Goal: Connect with others: Connect with others

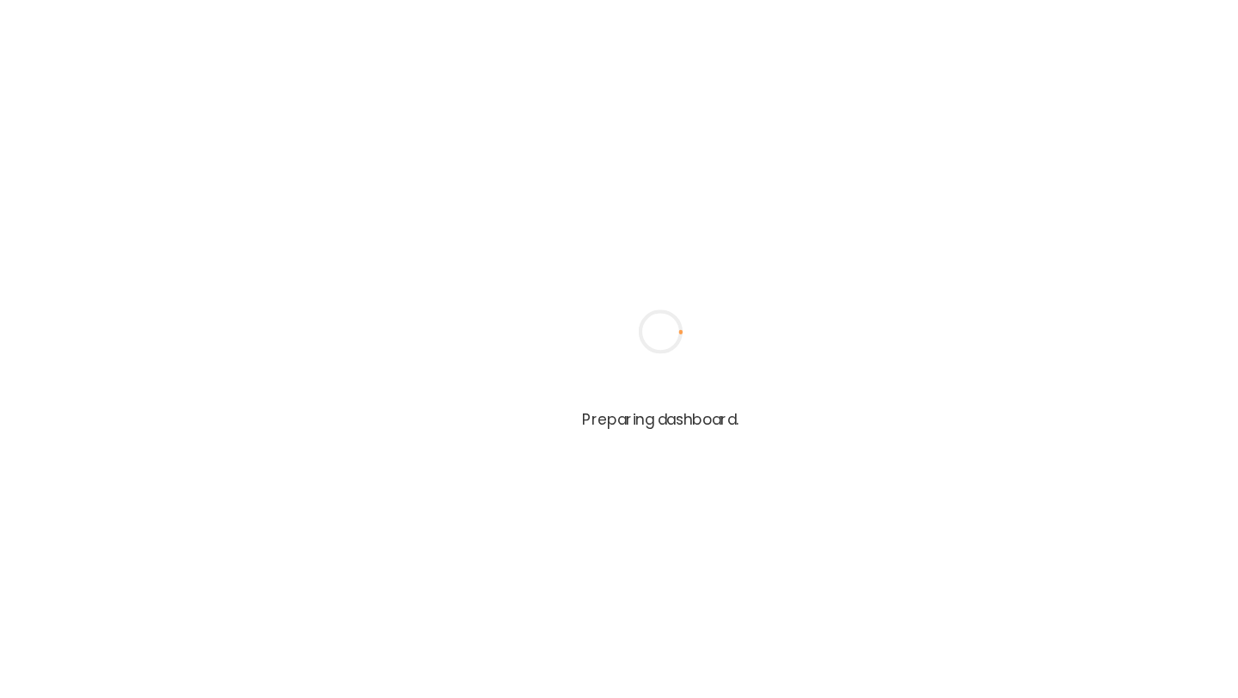
type input "**********"
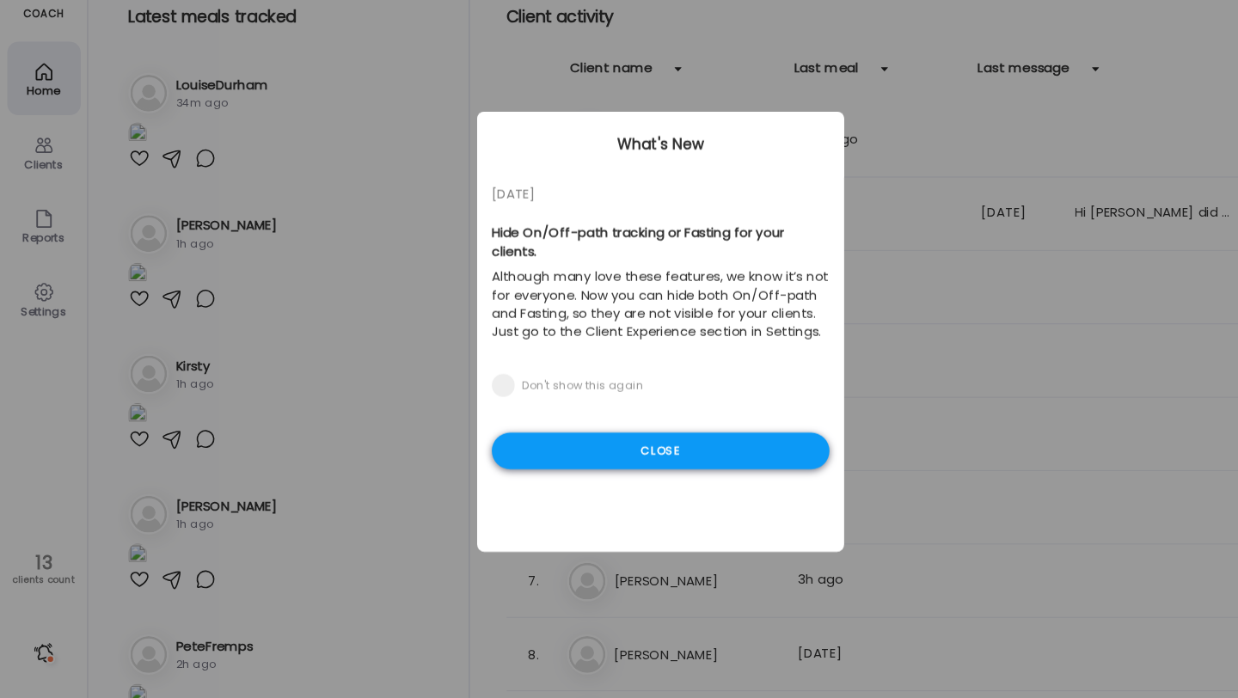
click at [610, 443] on div "Close" at bounding box center [619, 460] width 316 height 34
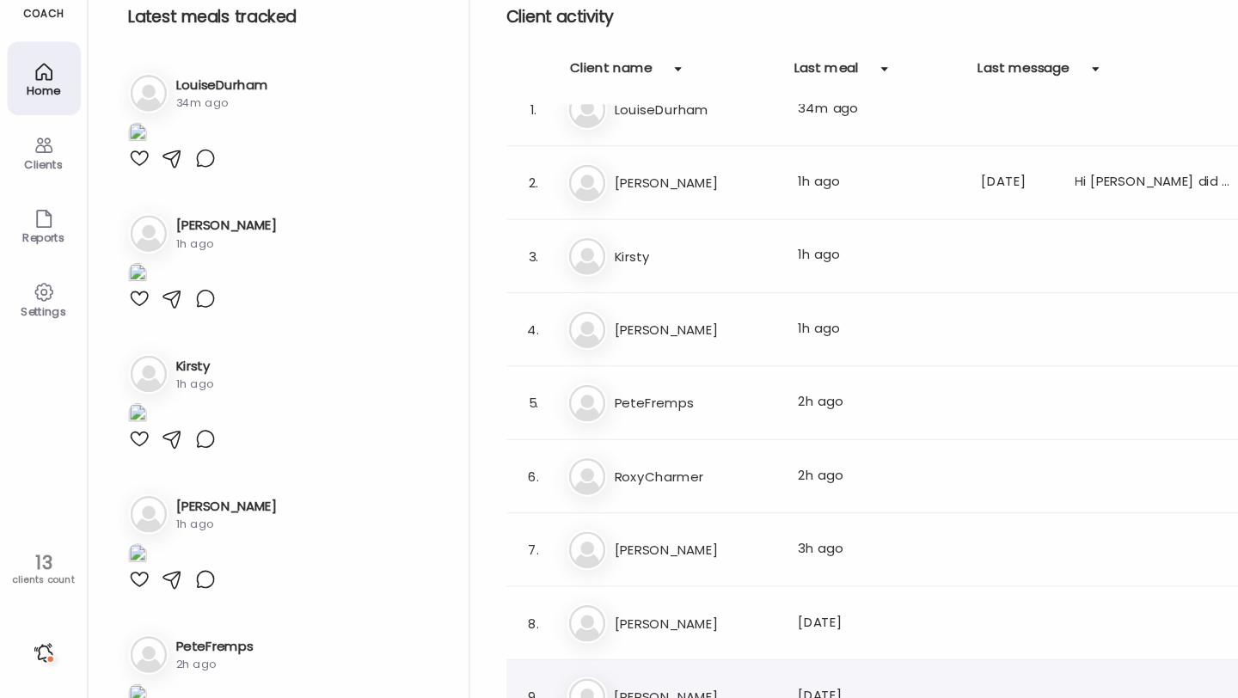
scroll to position [28, 0]
click at [663, 371] on div "4. Na [PERSON_NAME] Last meal: 1h ago" at bounding box center [842, 348] width 736 height 69
click at [644, 346] on h3 "[PERSON_NAME]" at bounding box center [651, 348] width 151 height 21
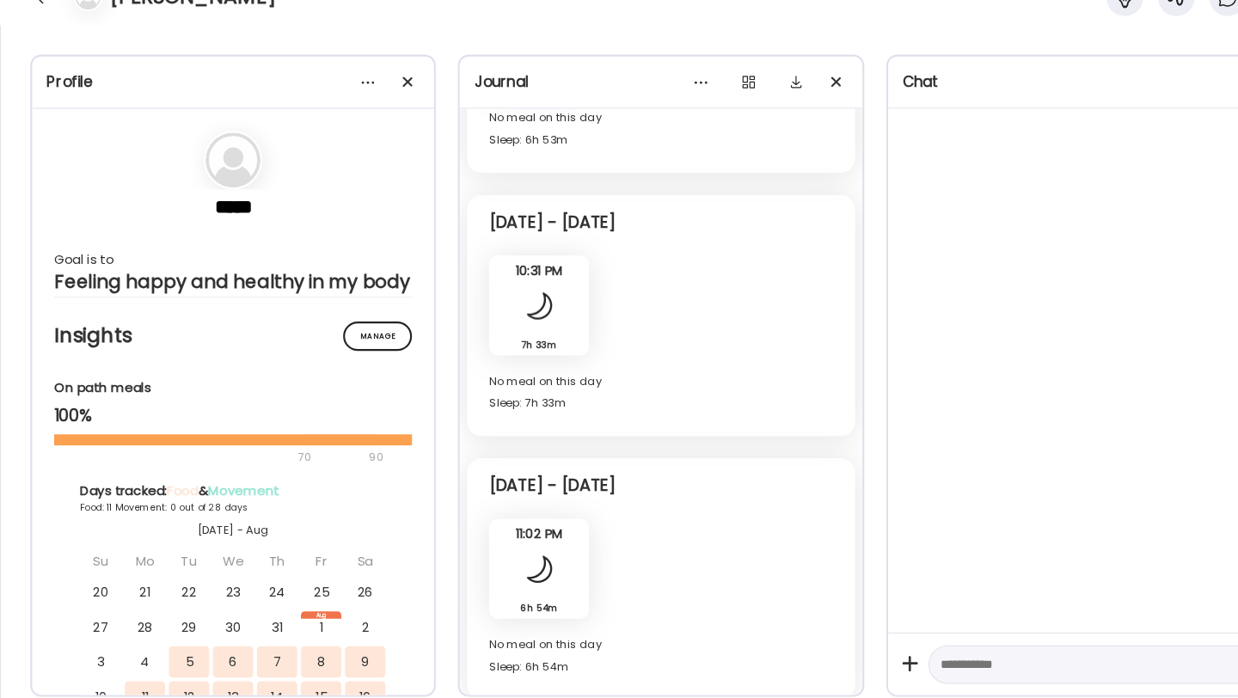
scroll to position [6709, 0]
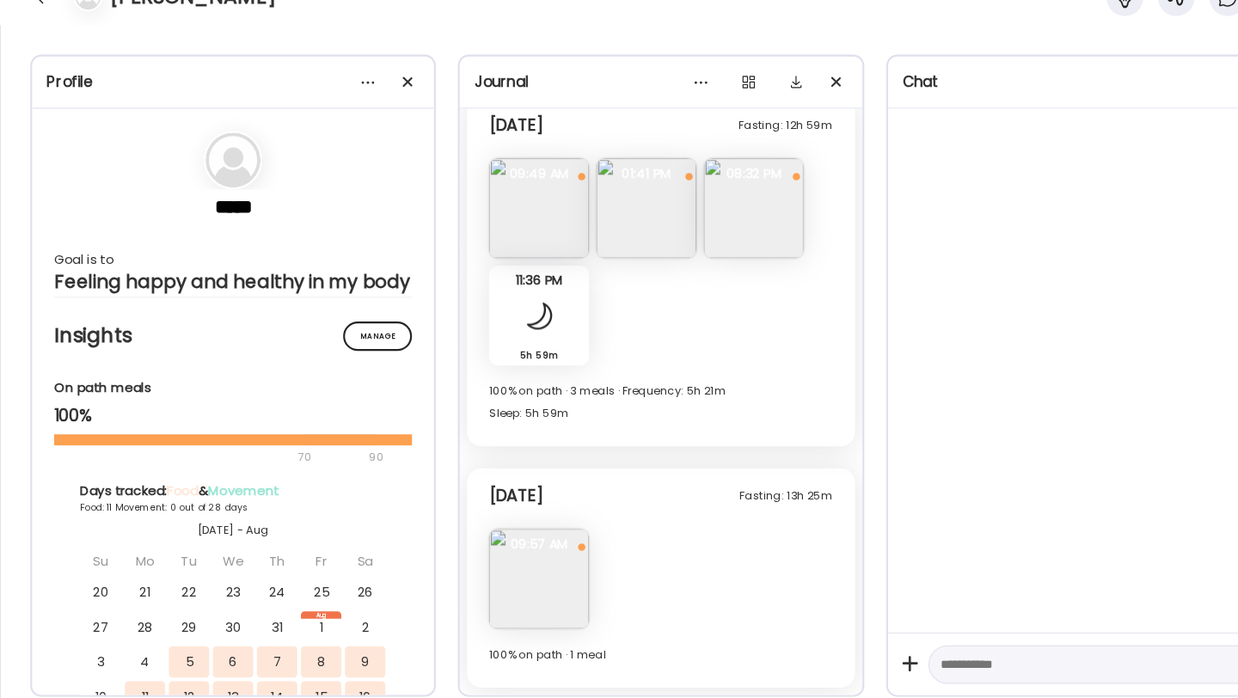
click at [519, 594] on img at bounding box center [505, 581] width 94 height 94
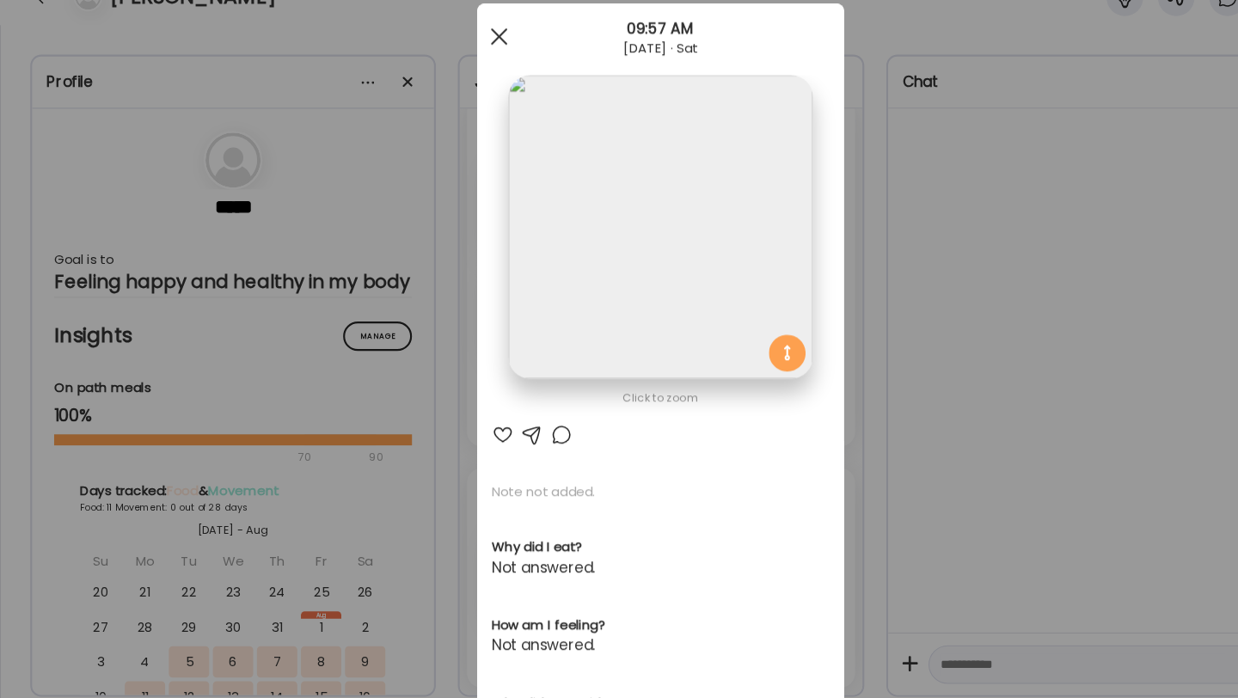
click at [468, 76] on div at bounding box center [467, 72] width 34 height 34
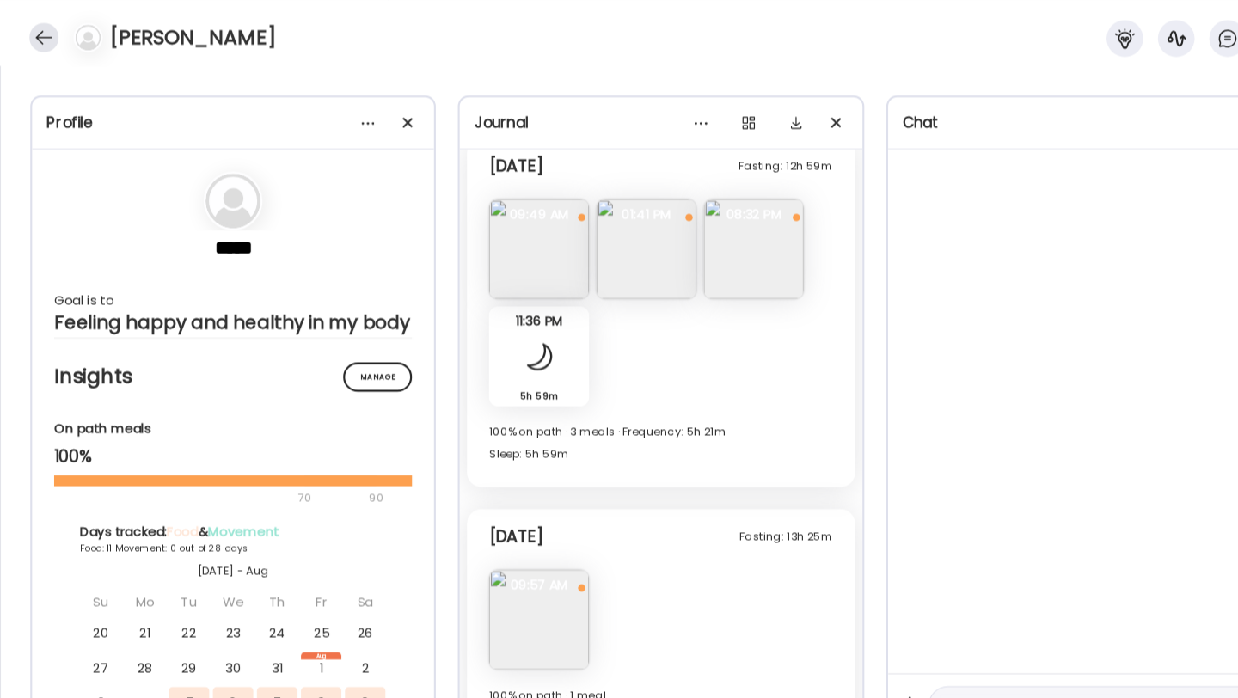
click at [41, 34] on div at bounding box center [42, 35] width 28 height 28
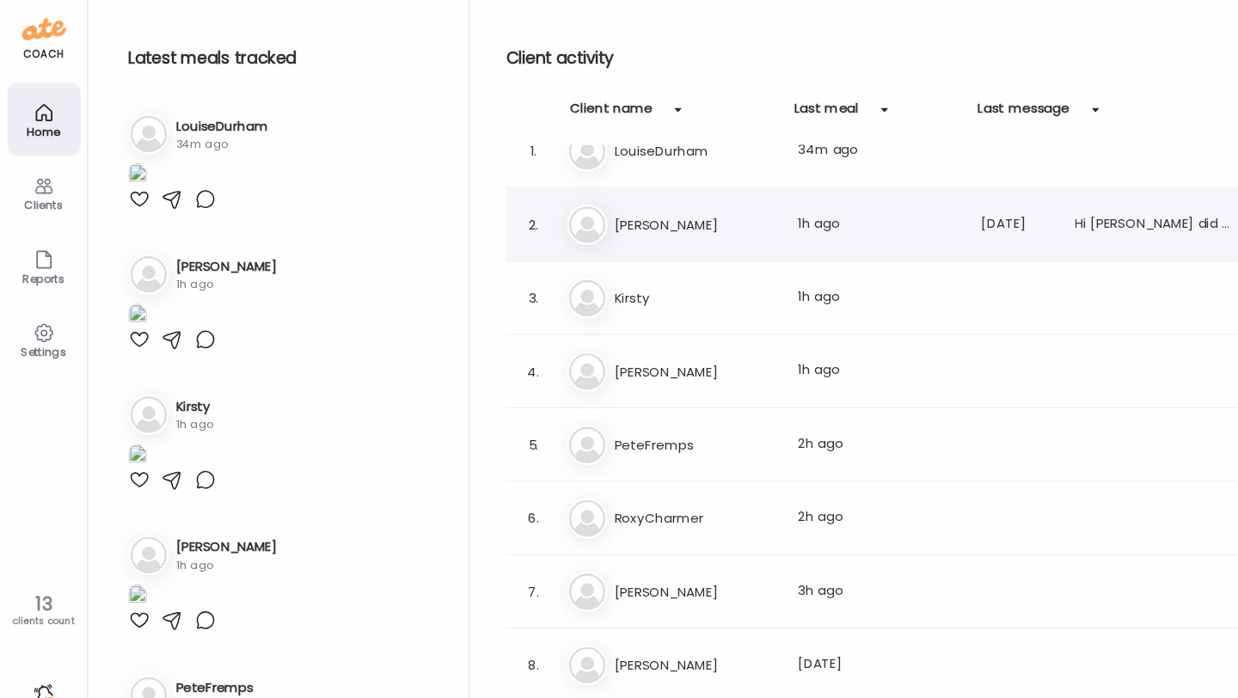
scroll to position [0, 0]
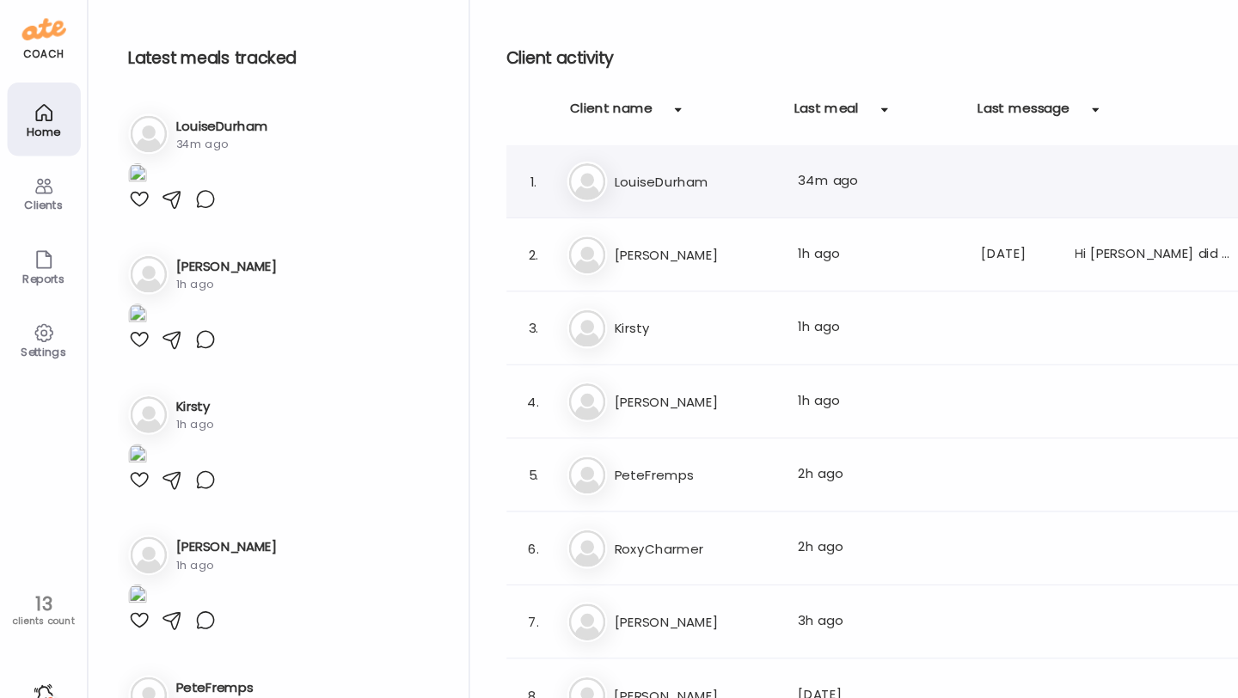
click at [632, 182] on div "Lo LouiseDurham Last meal: 34m ago" at bounding box center [844, 170] width 627 height 38
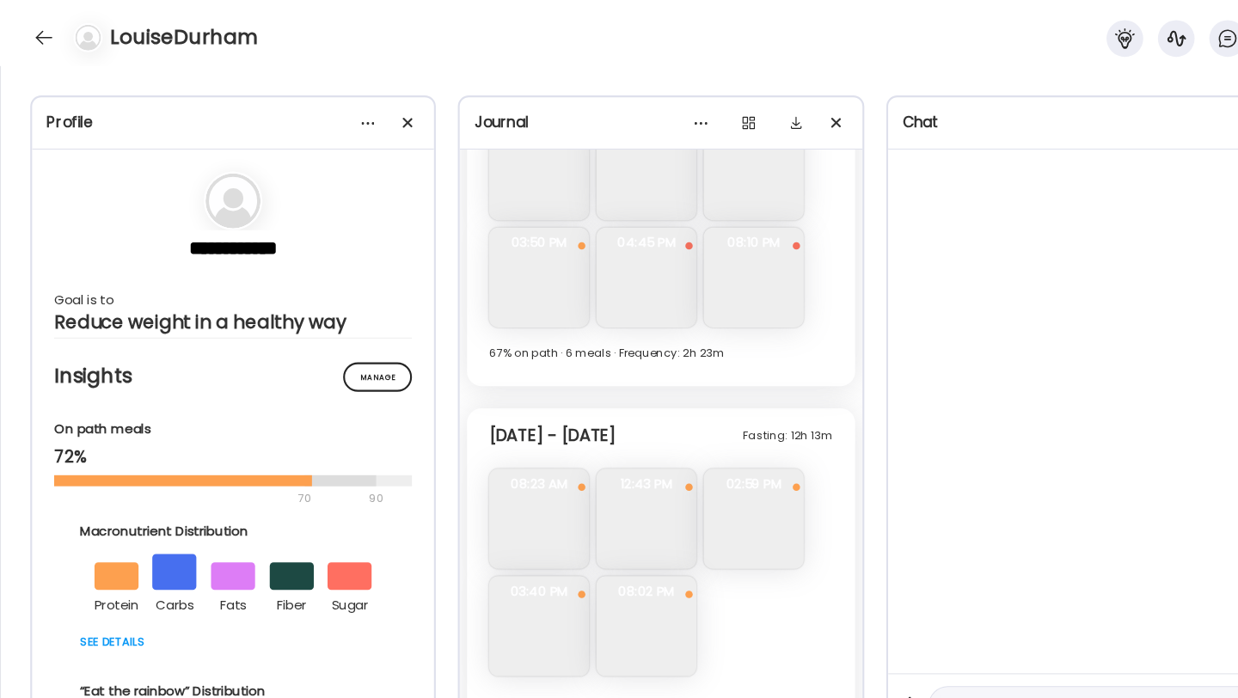
scroll to position [8009, 0]
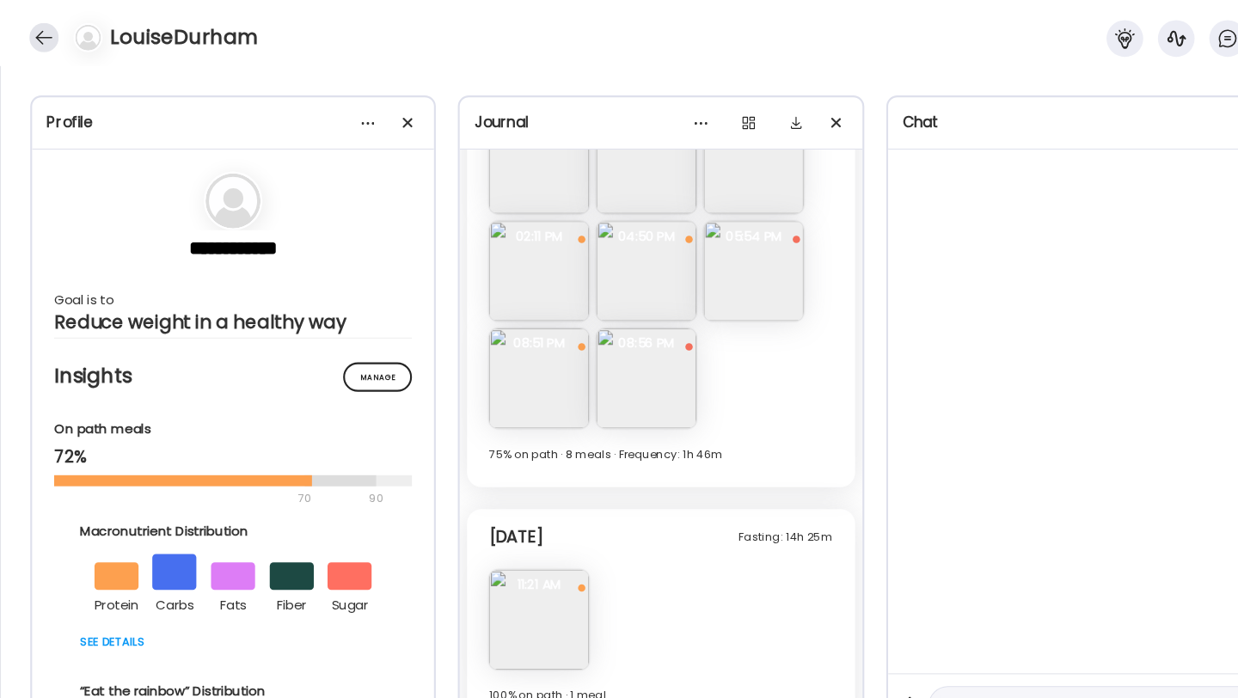
click at [28, 32] on div at bounding box center [42, 35] width 28 height 28
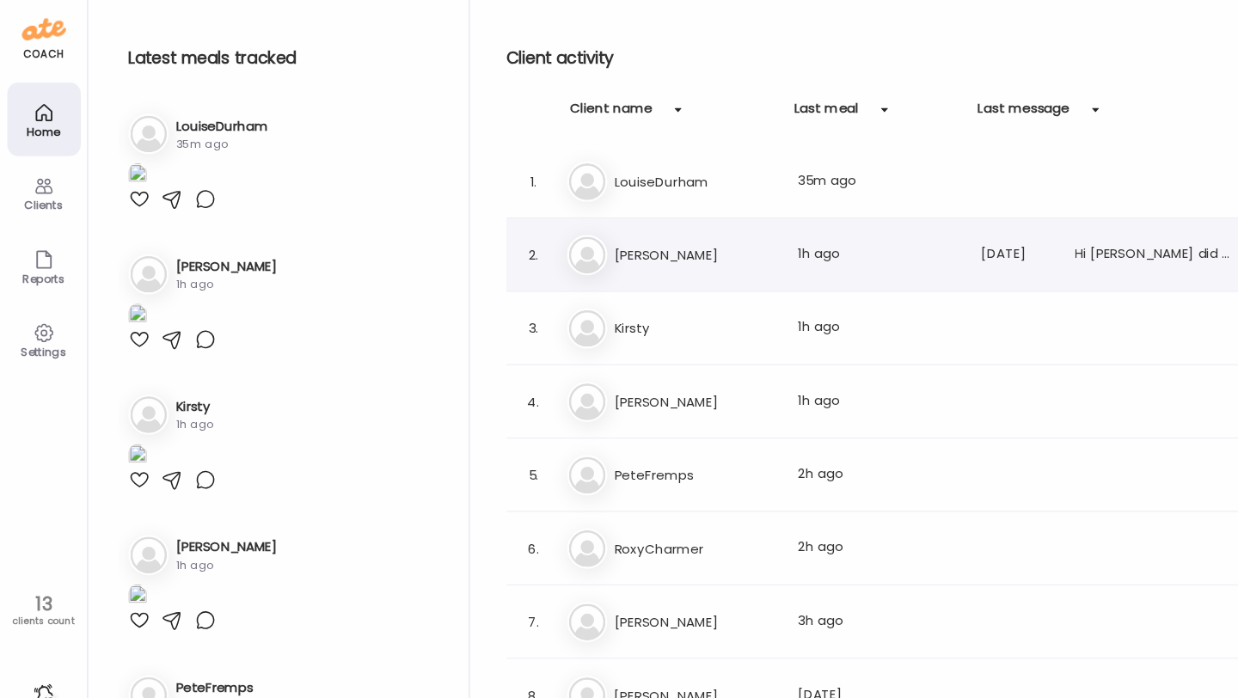
click at [626, 236] on h3 "[PERSON_NAME]" at bounding box center [651, 239] width 151 height 21
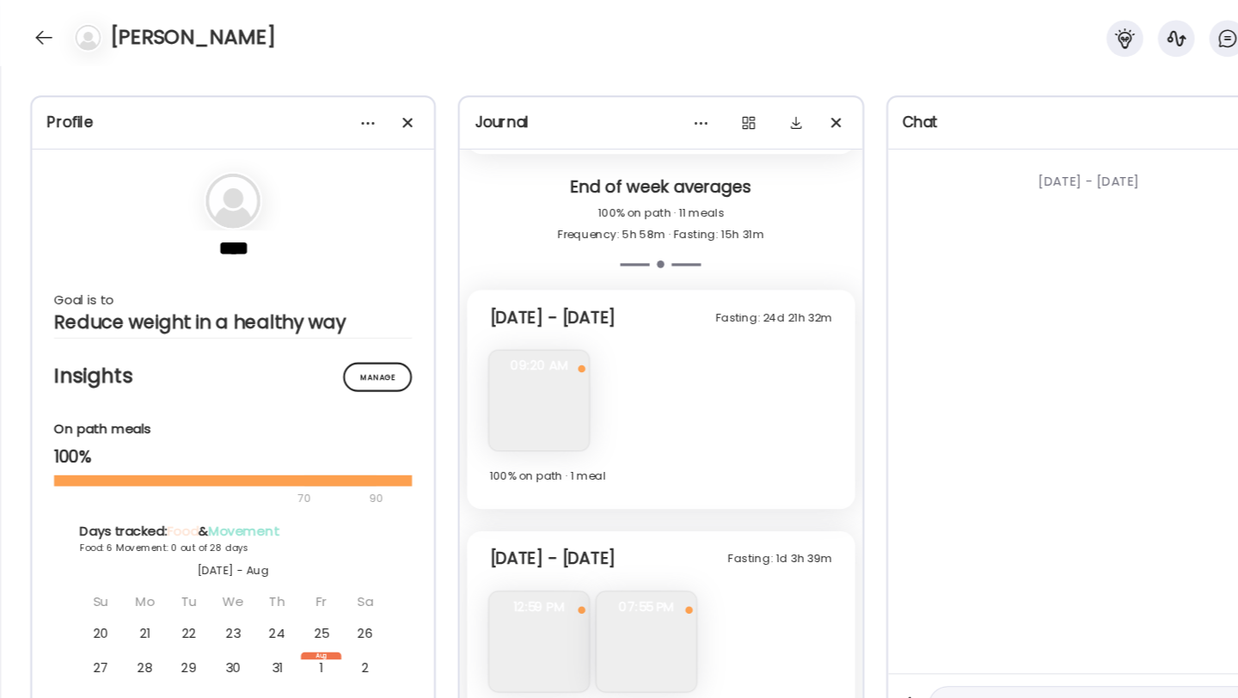
scroll to position [3550, 0]
